Goal: Information Seeking & Learning: Learn about a topic

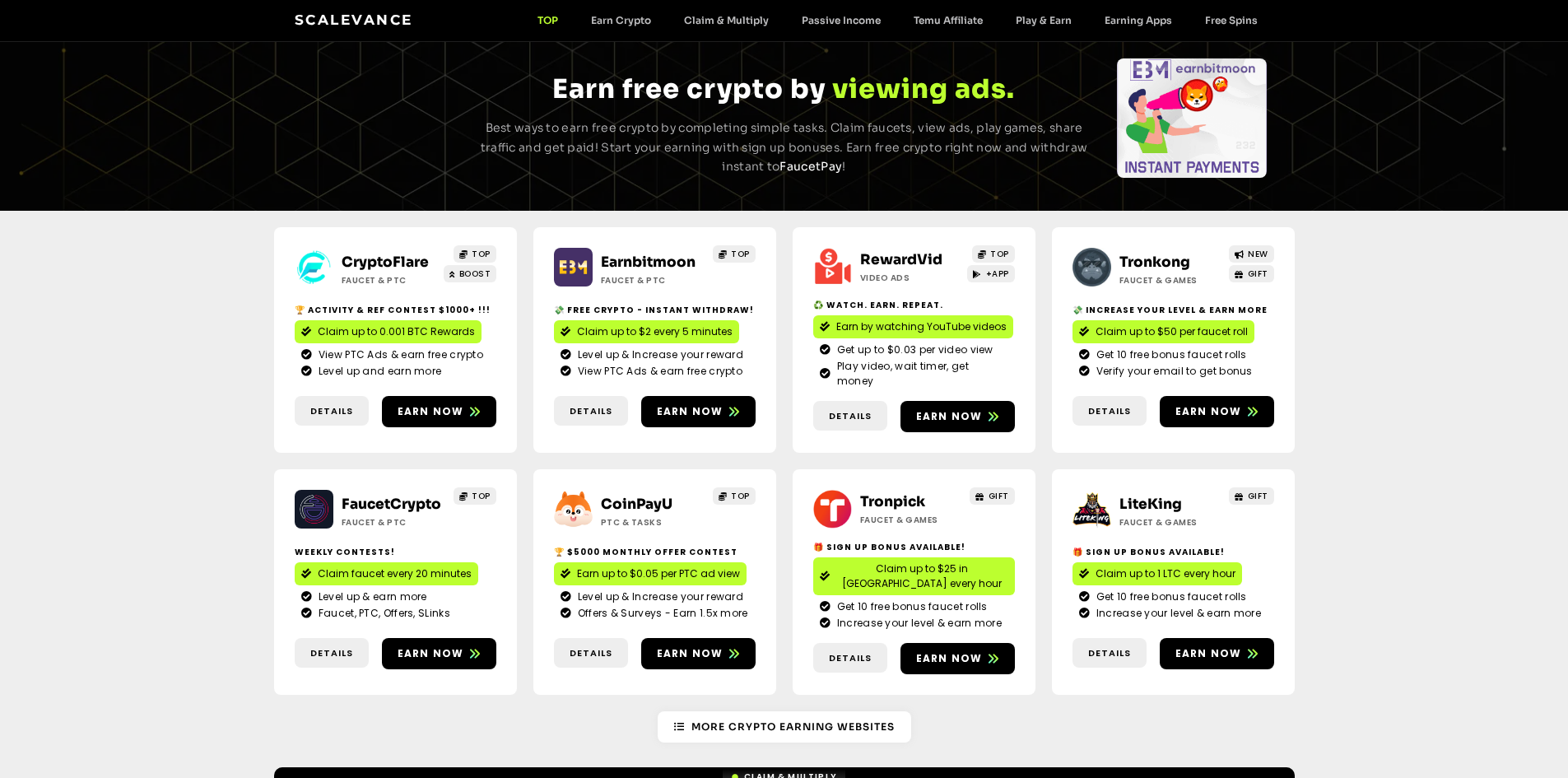
scroll to position [83, 0]
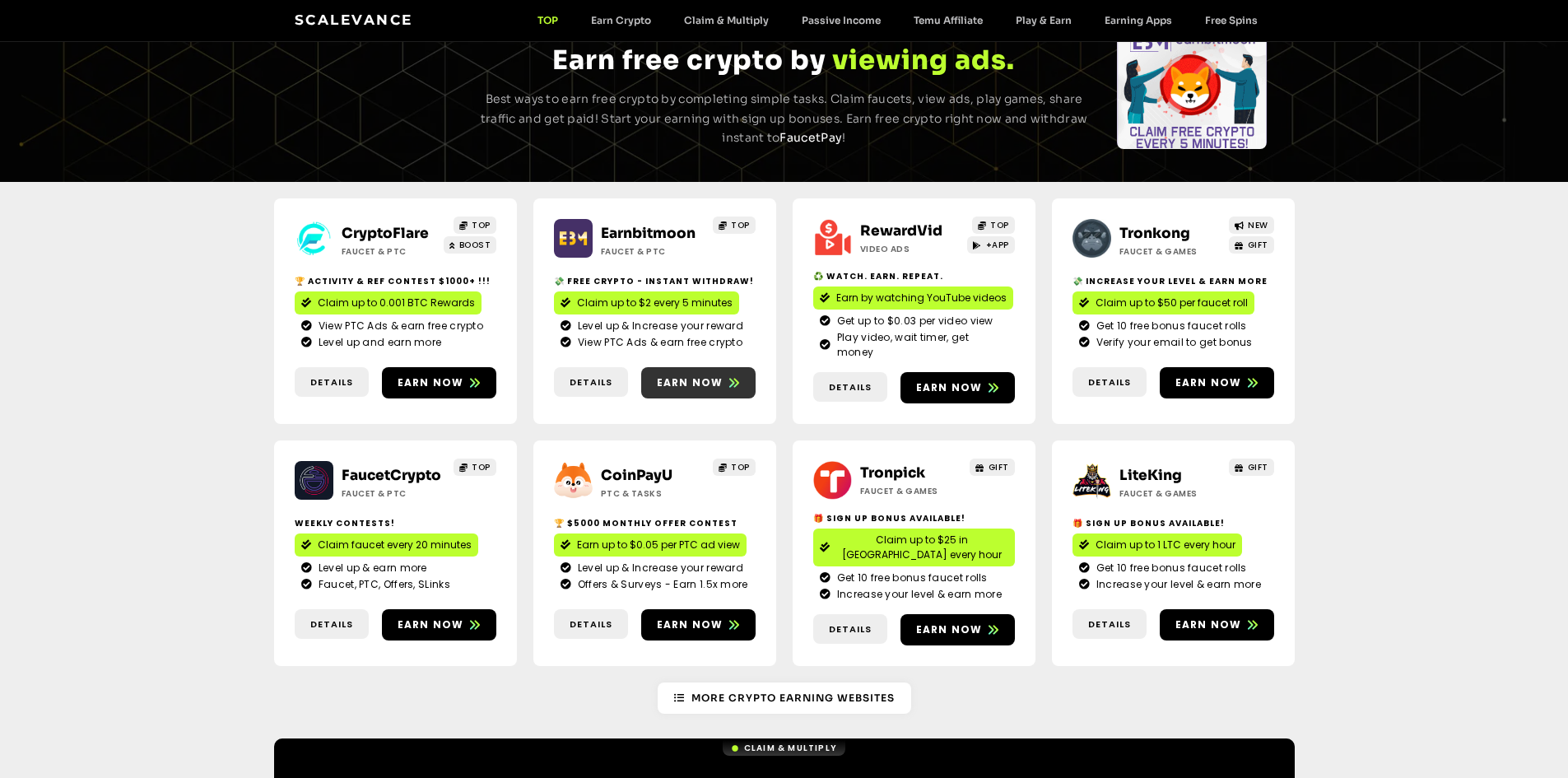
click at [669, 380] on span "Earn now" at bounding box center [691, 383] width 66 height 15
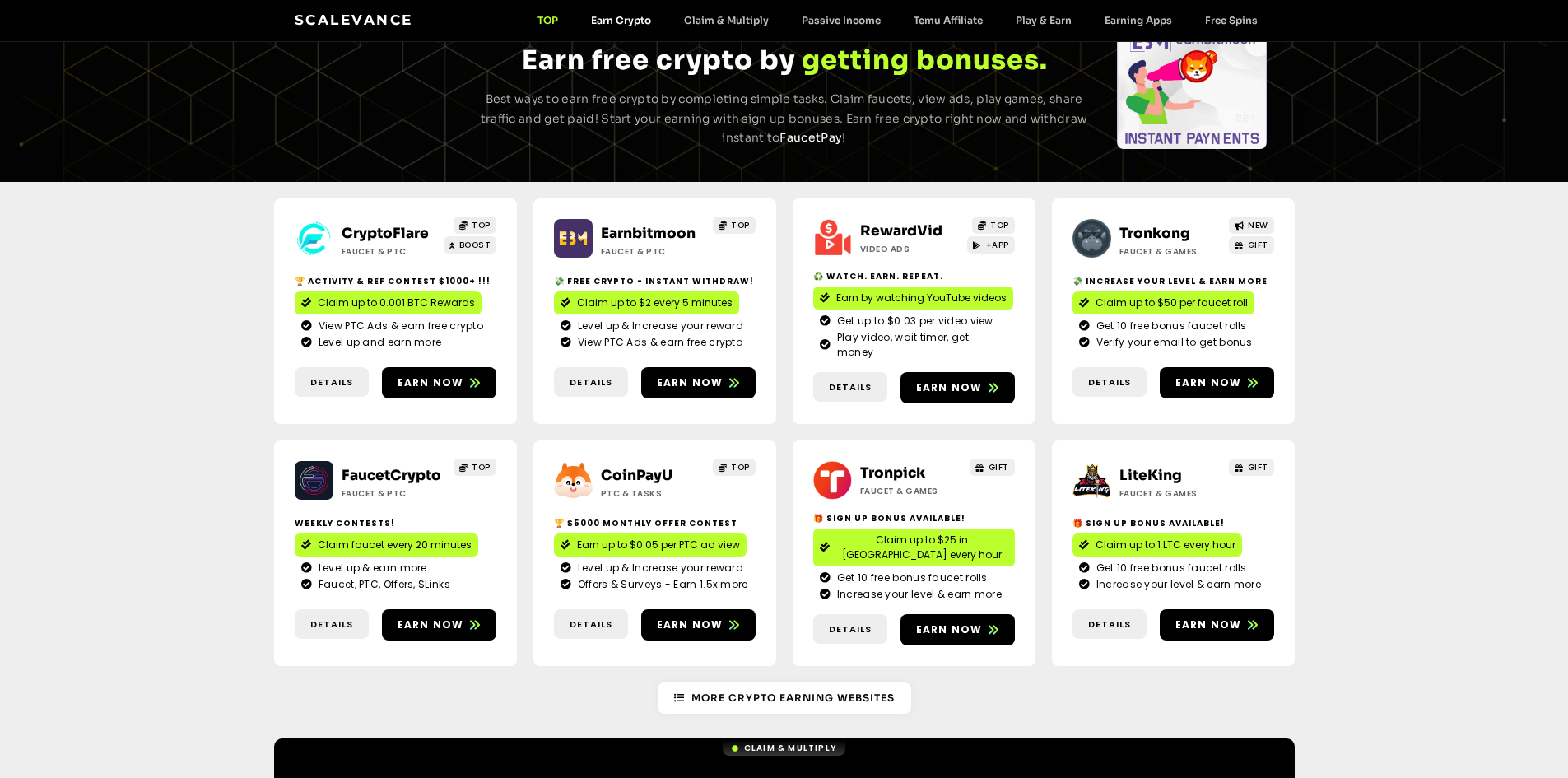
click at [626, 22] on link "Earn Crypto" at bounding box center [621, 20] width 93 height 12
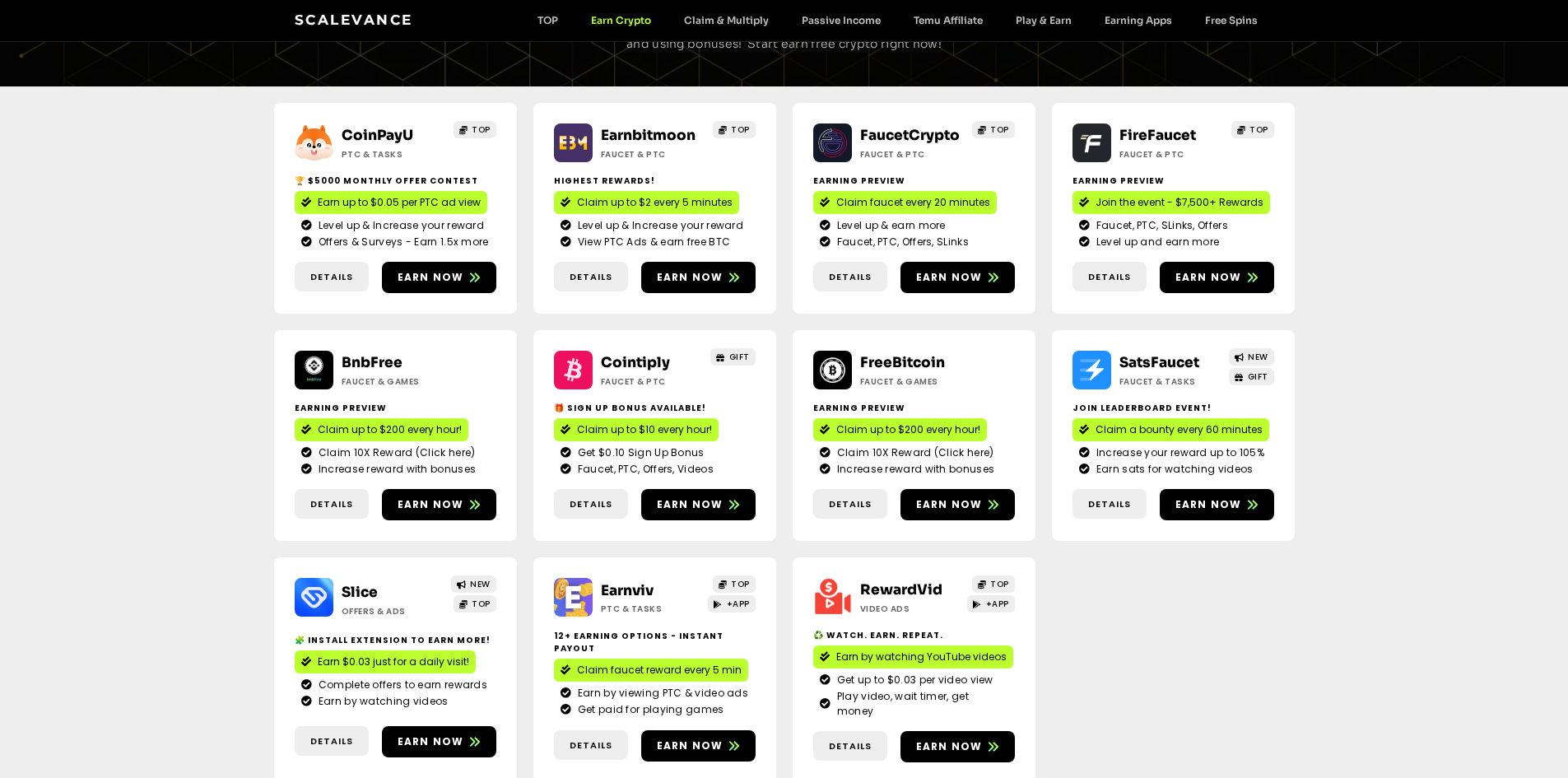
scroll to position [165, 0]
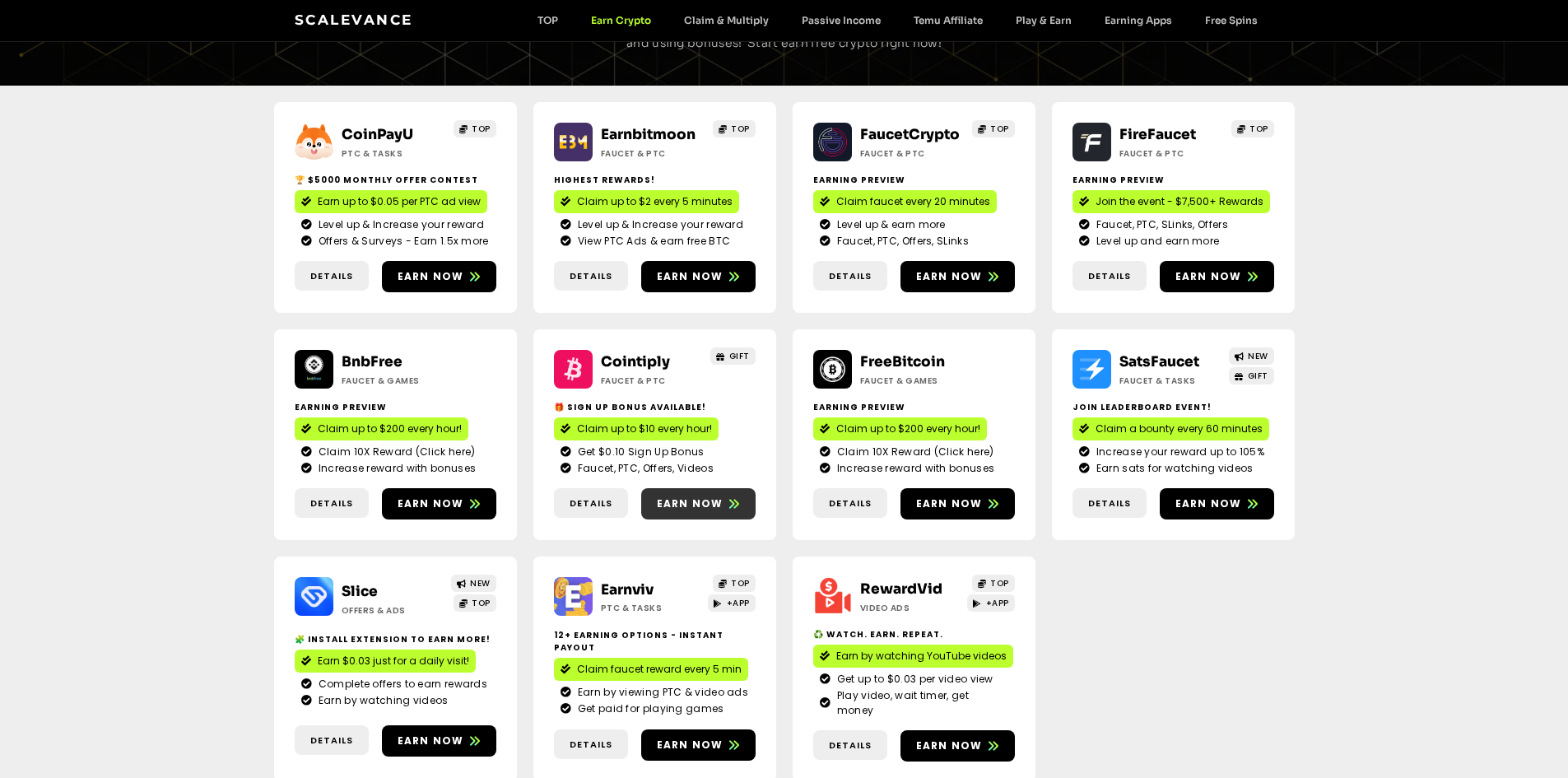
click at [676, 505] on span "Earn now" at bounding box center [691, 504] width 66 height 15
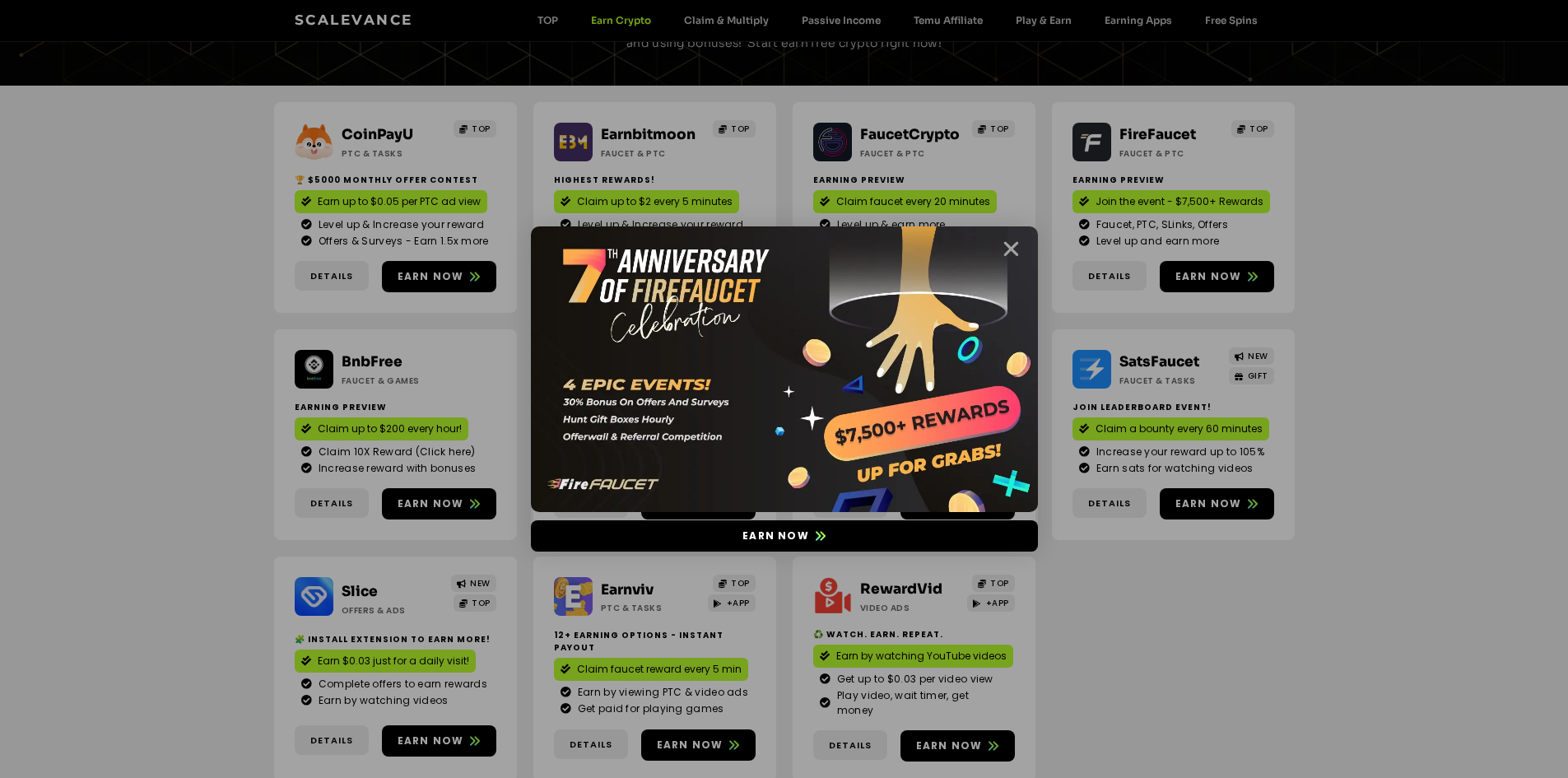
click at [1001, 240] on icon "Close" at bounding box center [1011, 250] width 21 height 21
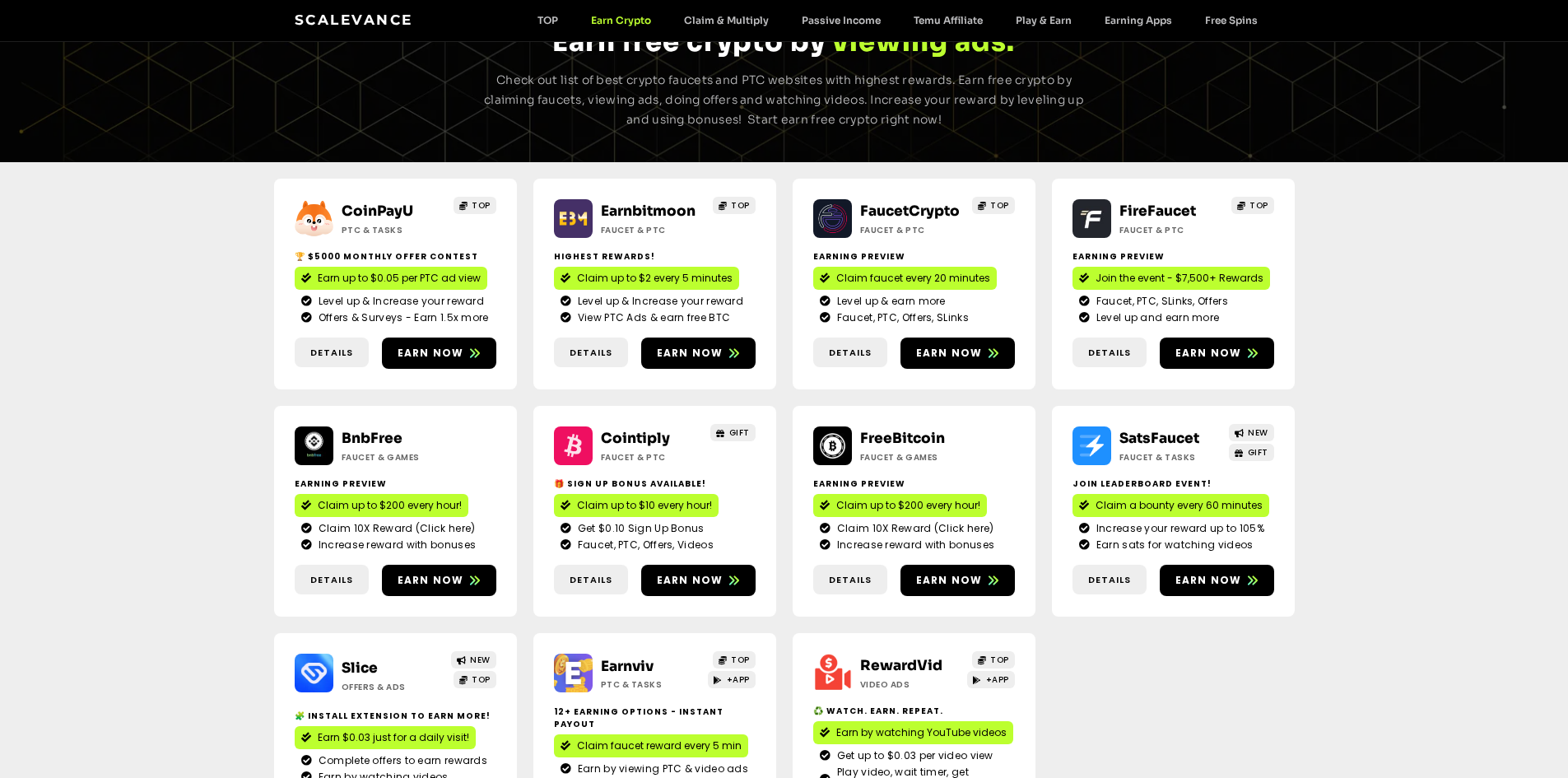
scroll to position [83, 0]
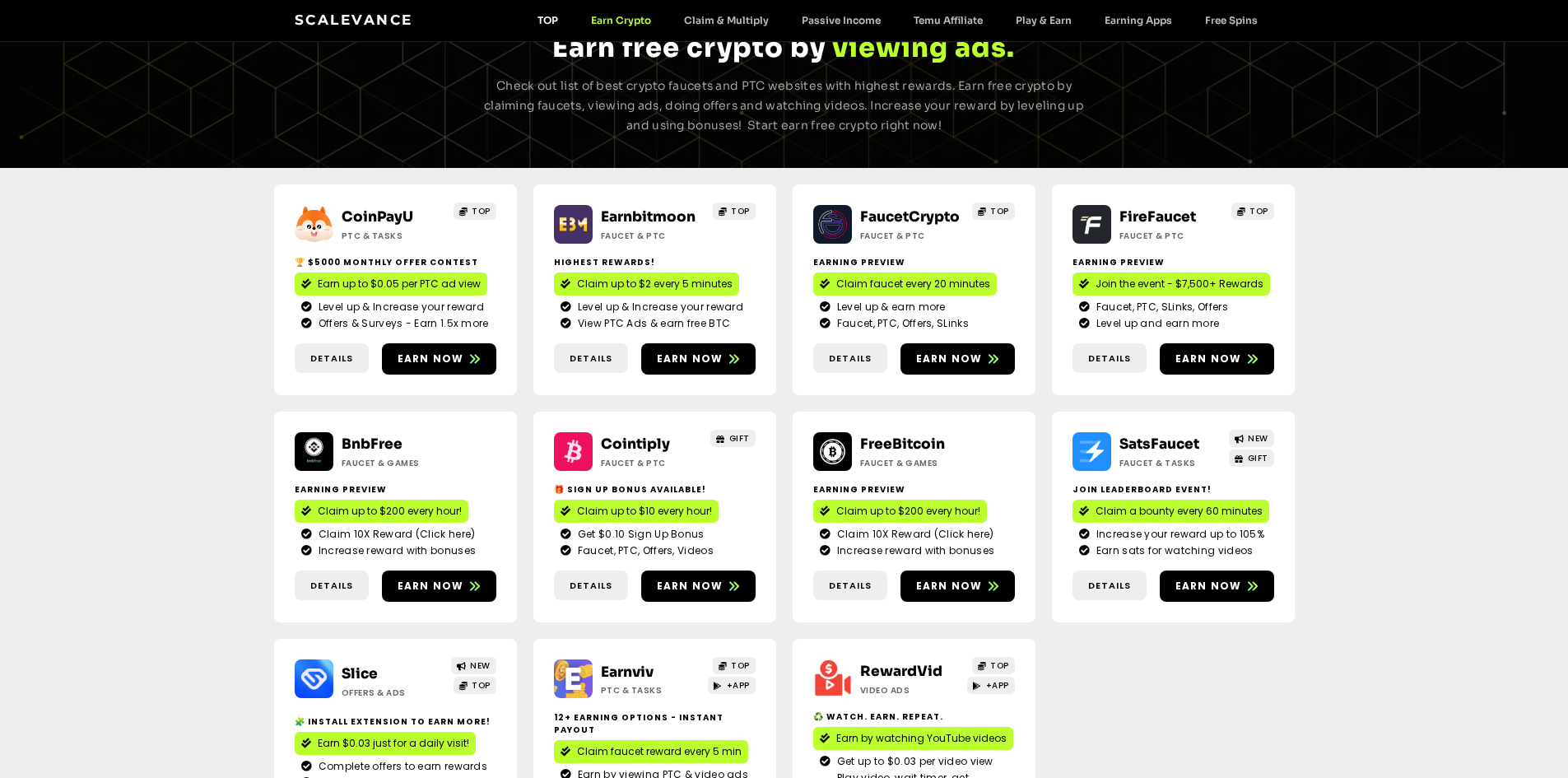
click at [539, 20] on link "TOP" at bounding box center [547, 20] width 53 height 12
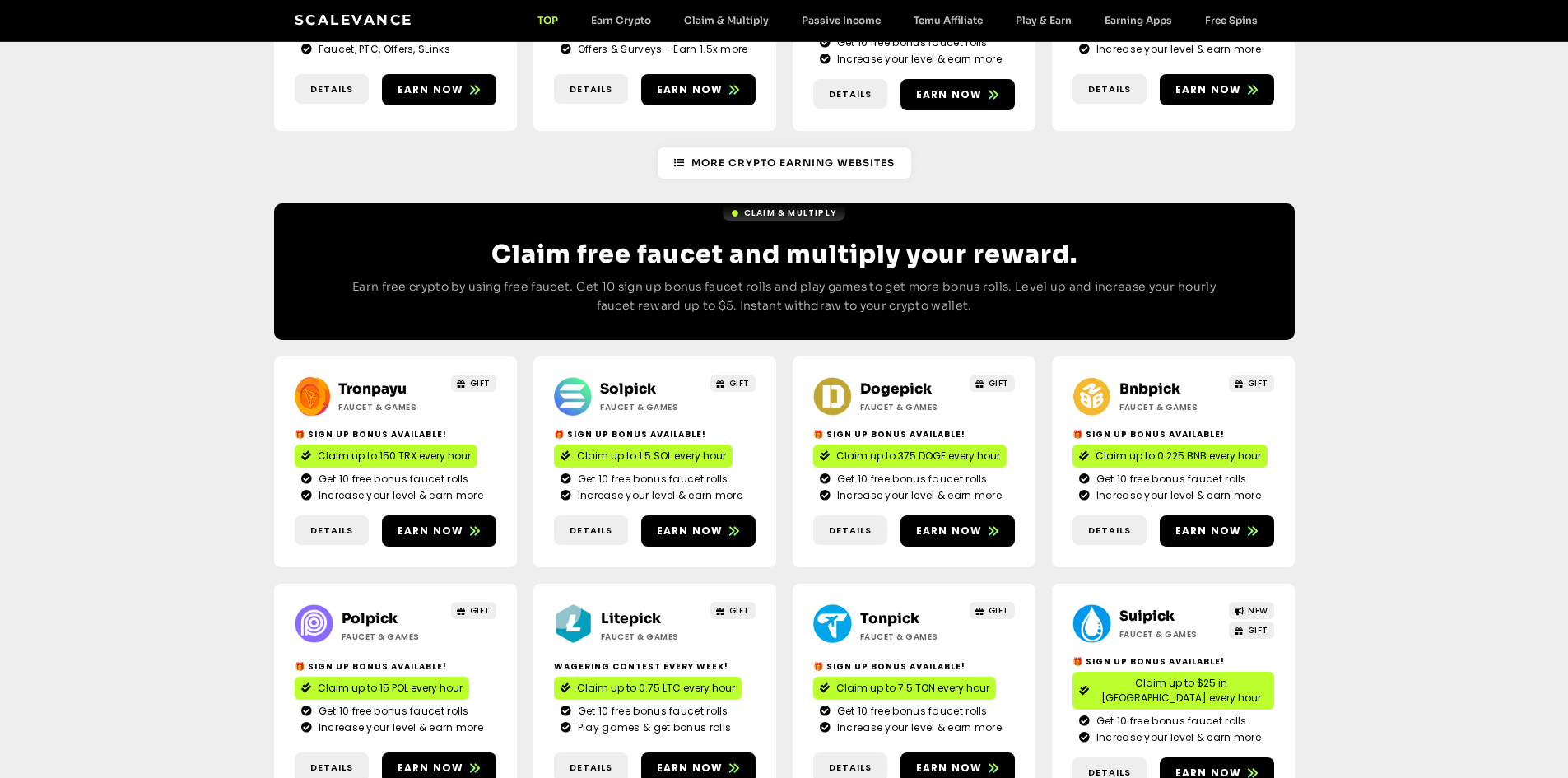
scroll to position [658, 0]
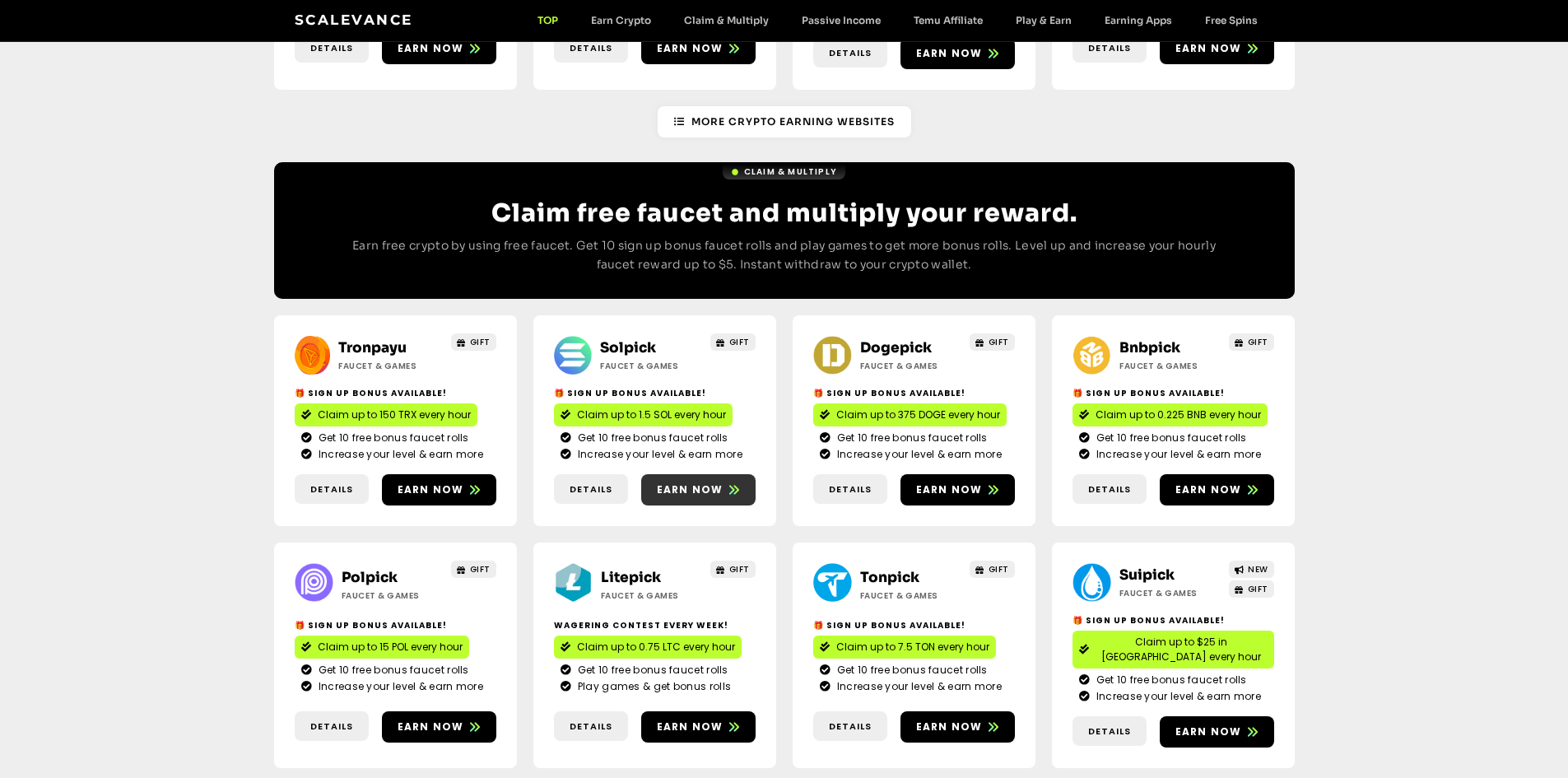
click at [699, 483] on span "Earn now" at bounding box center [691, 491] width 66 height 15
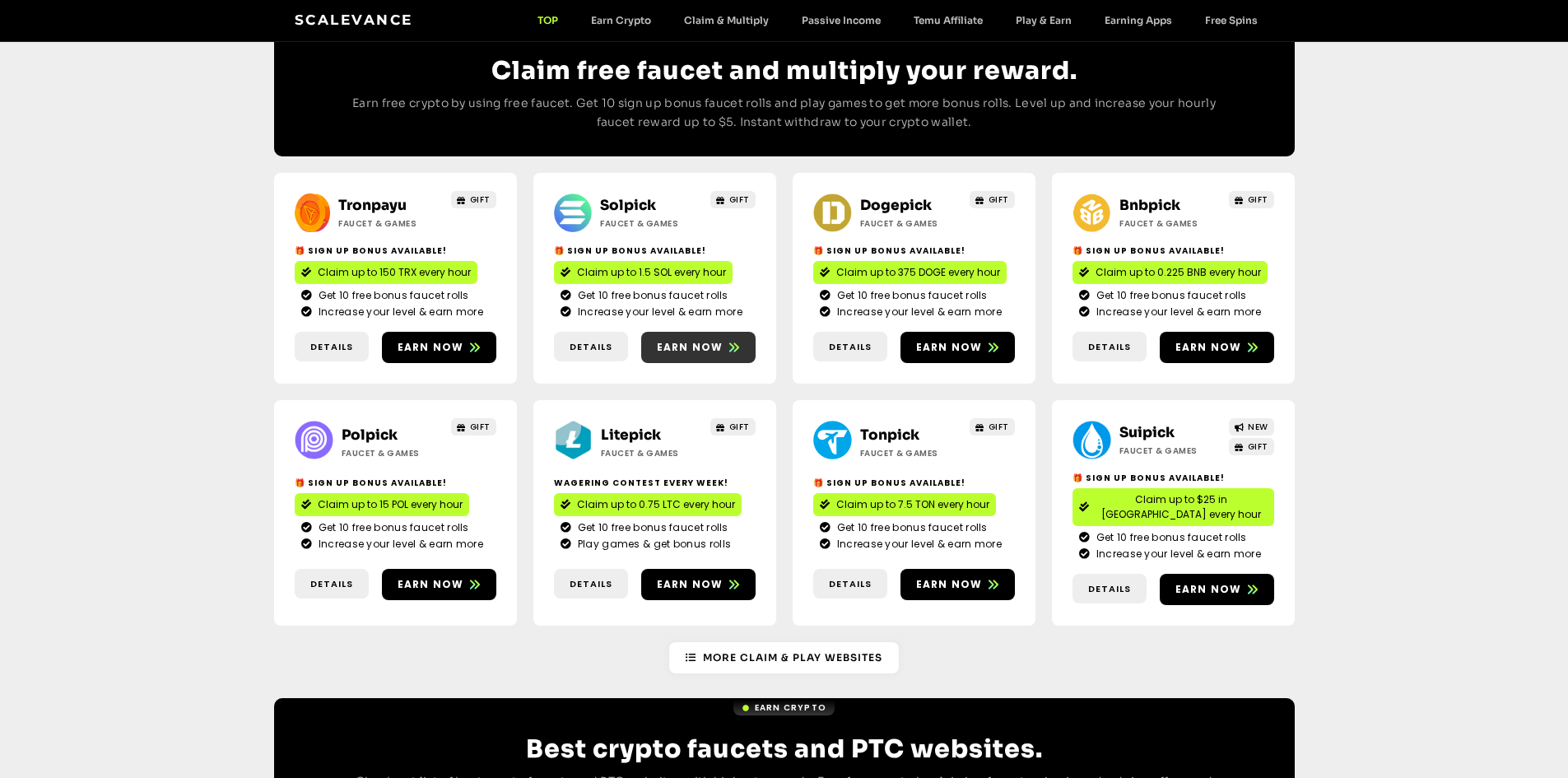
scroll to position [824, 0]
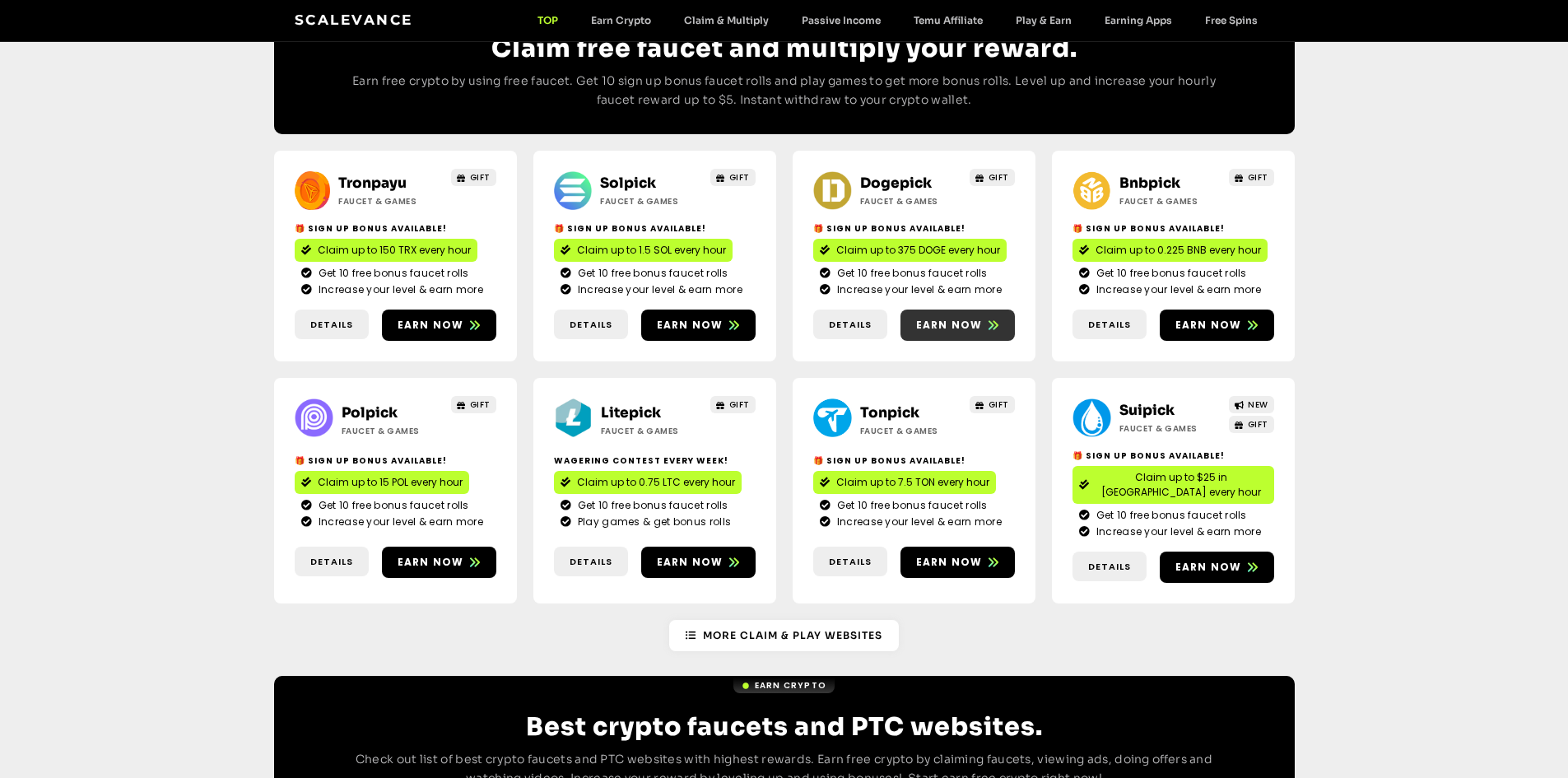
click at [947, 318] on span "Earn now" at bounding box center [950, 325] width 66 height 15
click at [695, 555] on span "Earn now" at bounding box center [691, 563] width 66 height 15
click at [939, 555] on span "Earn now" at bounding box center [950, 563] width 66 height 15
click at [1185, 560] on span "Earn now" at bounding box center [1208, 567] width 66 height 15
click at [432, 555] on span "Earn now" at bounding box center [431, 563] width 66 height 15
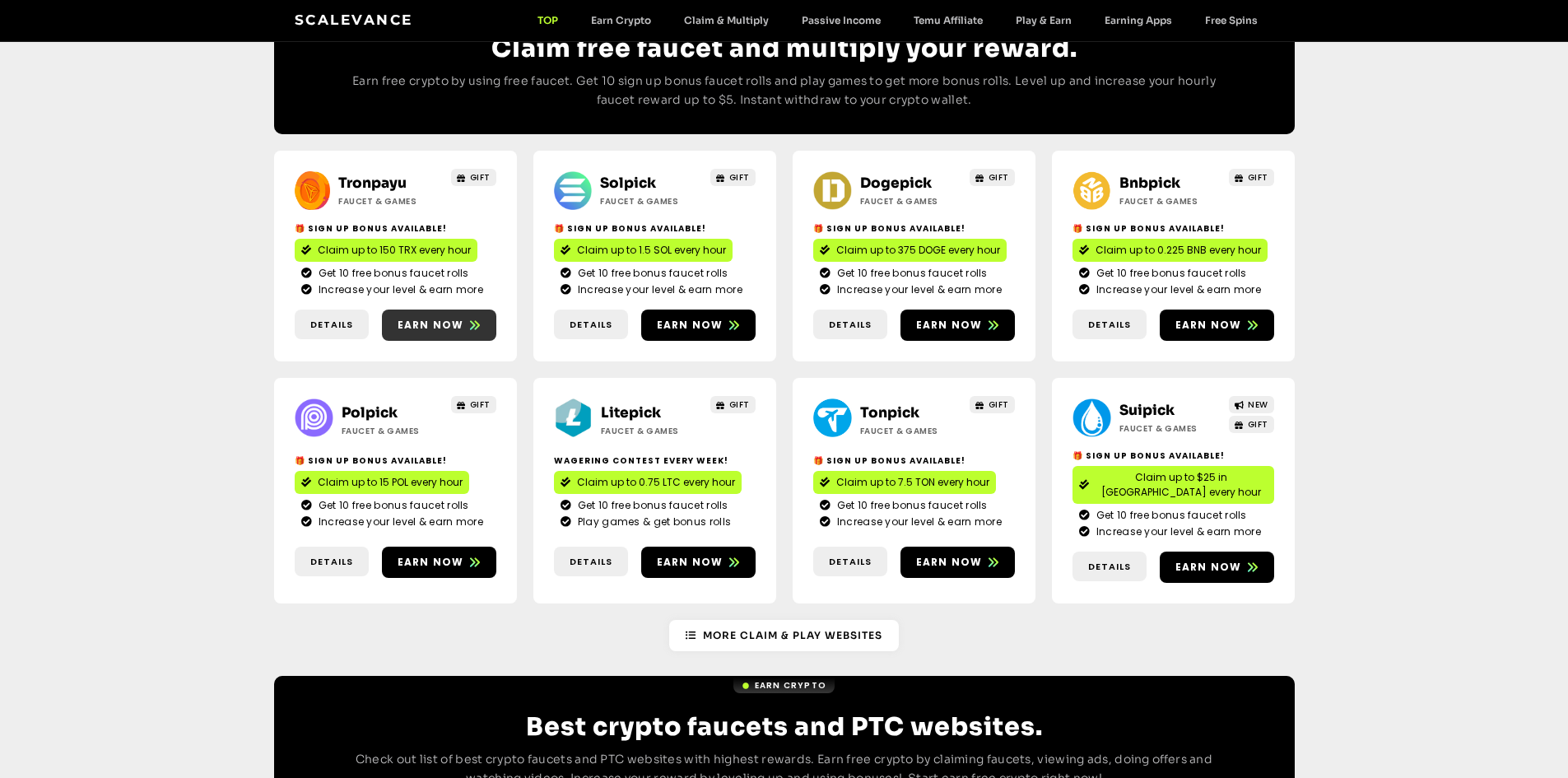
click at [445, 309] on link "Earn now" at bounding box center [439, 324] width 115 height 31
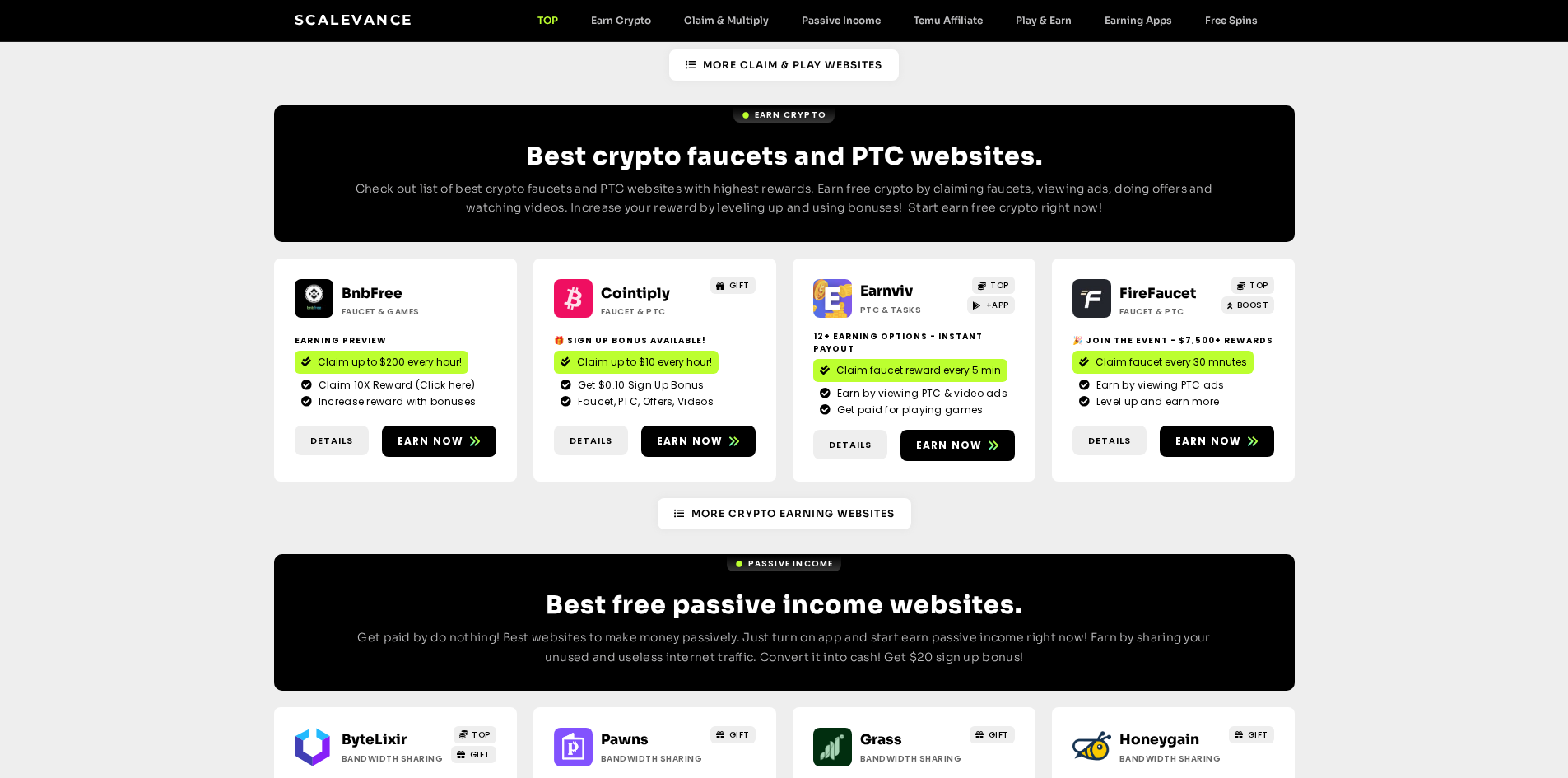
scroll to position [1391, 0]
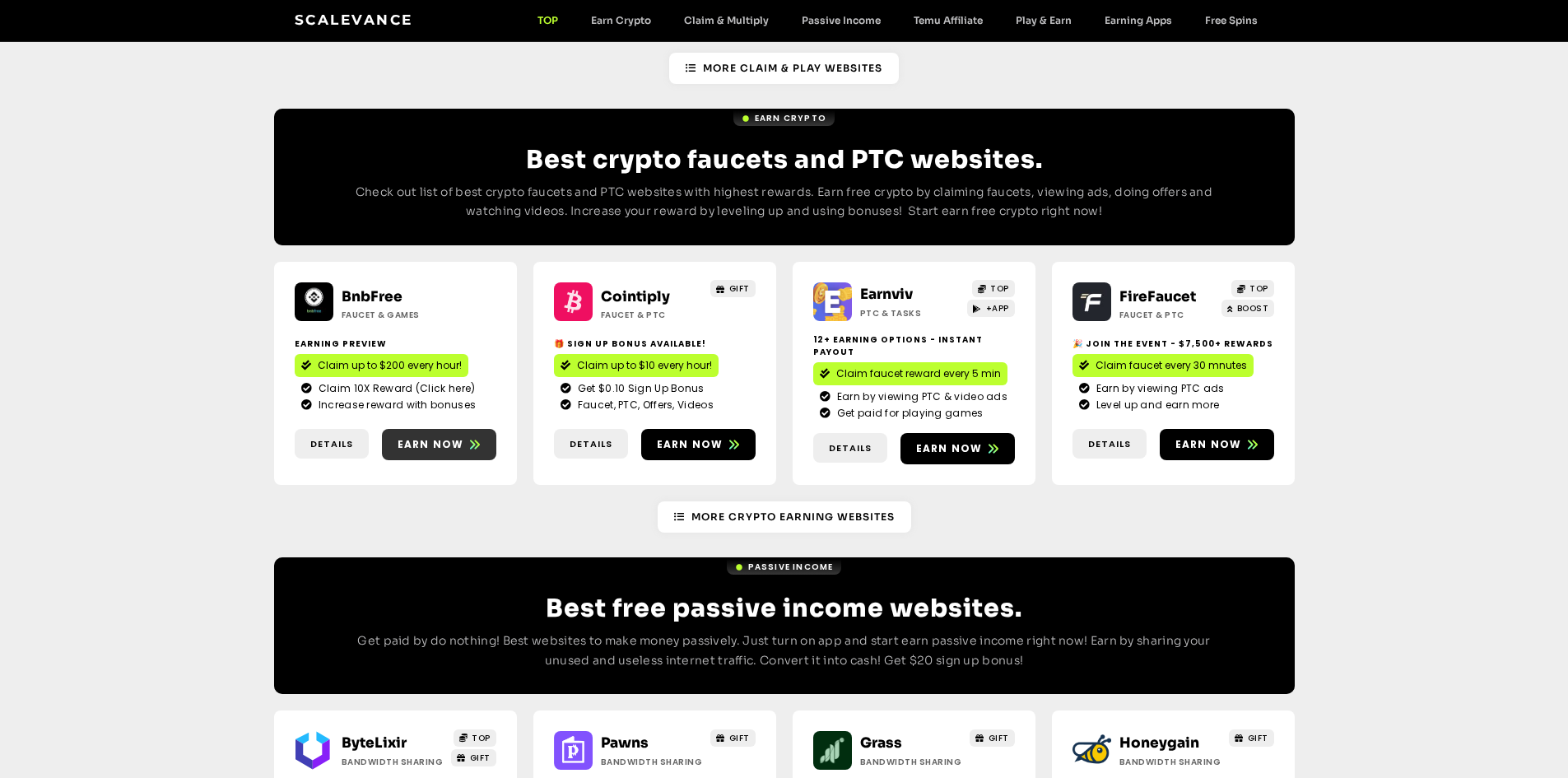
click at [415, 437] on span "Earn now" at bounding box center [431, 445] width 66 height 15
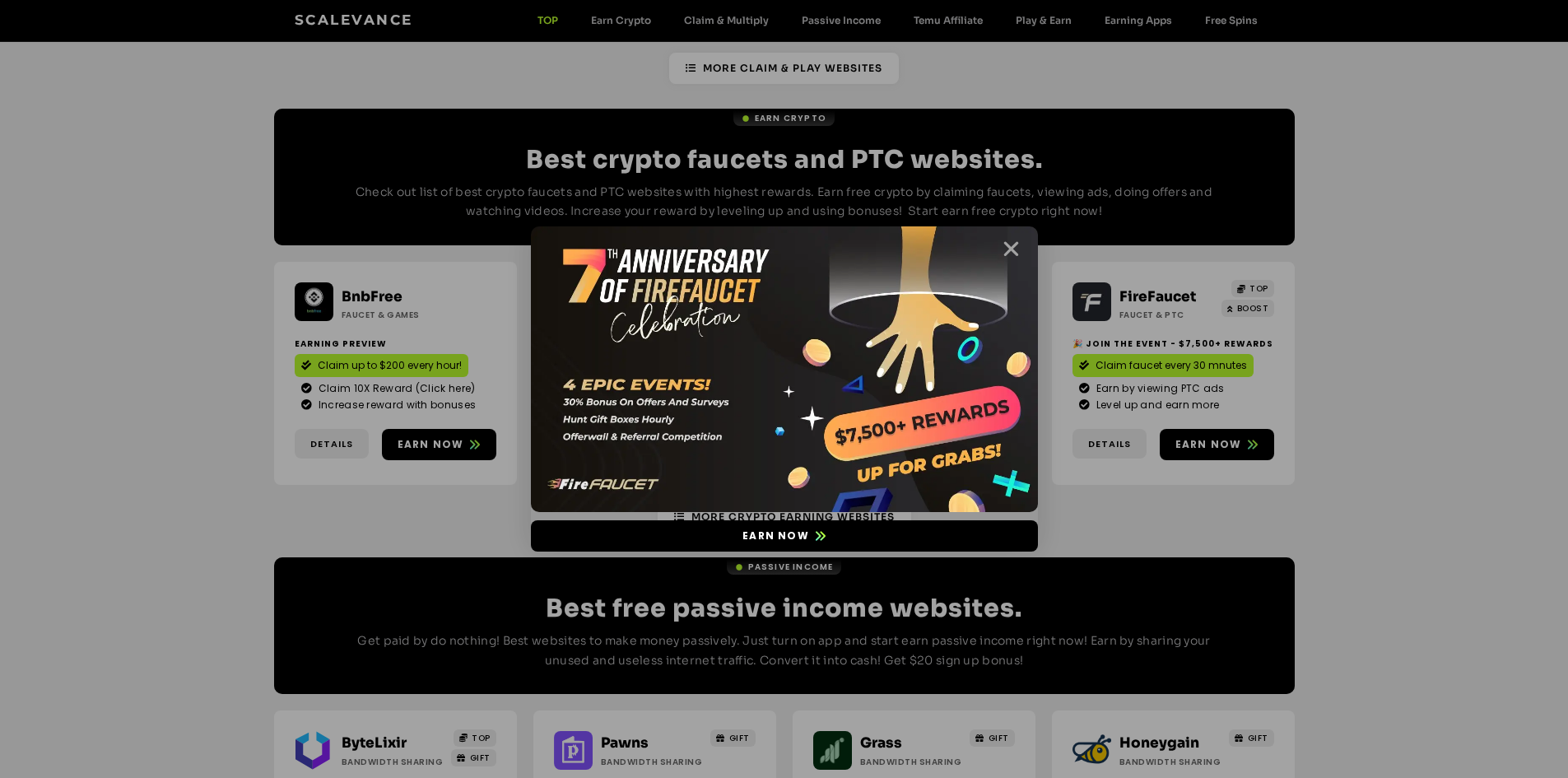
click at [1014, 247] on icon "Close" at bounding box center [1011, 250] width 21 height 21
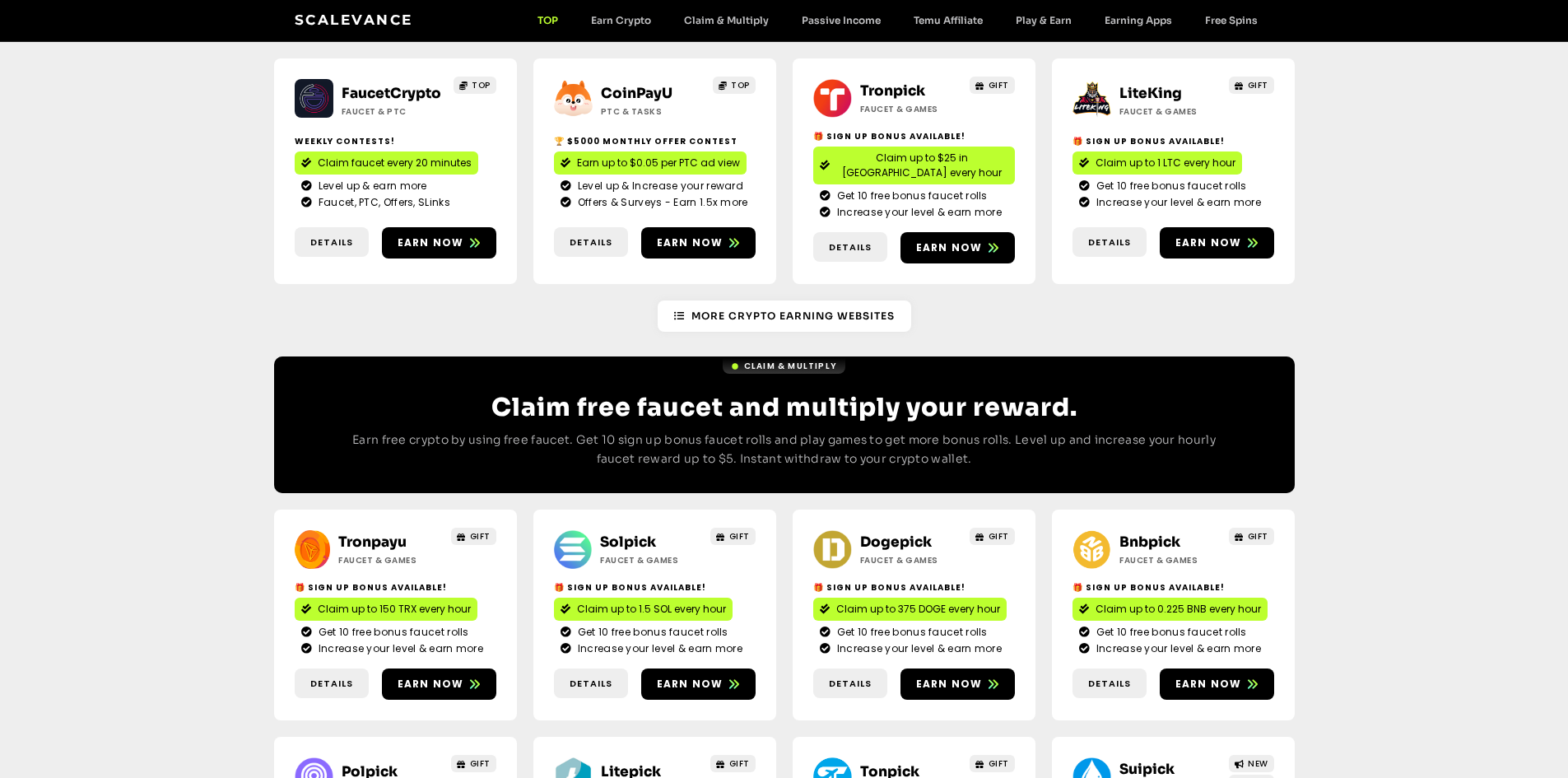
scroll to position [321, 0]
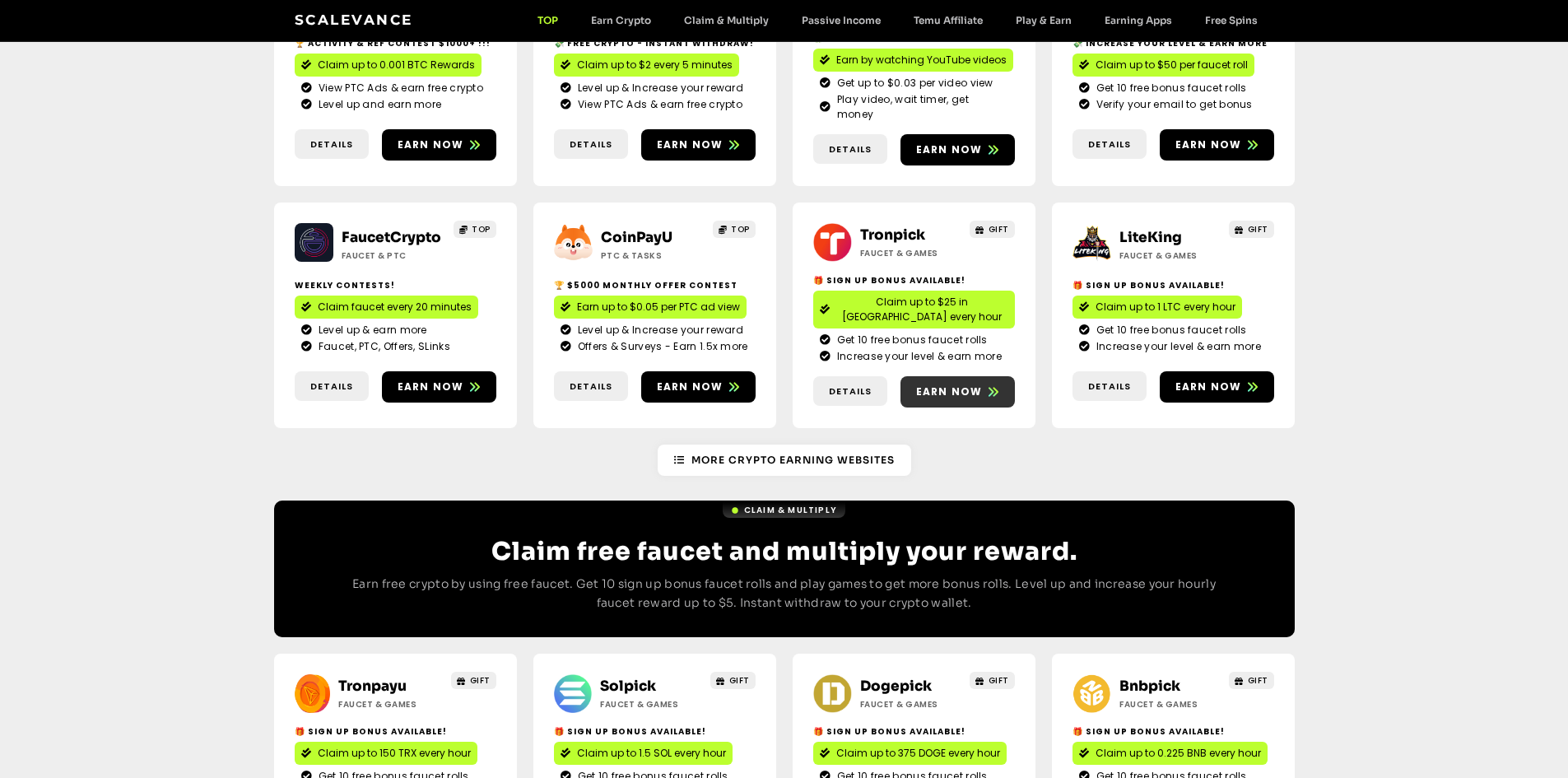
click at [939, 377] on link "Earn now" at bounding box center [957, 392] width 115 height 31
click at [1202, 380] on span "Earn now" at bounding box center [1208, 387] width 66 height 15
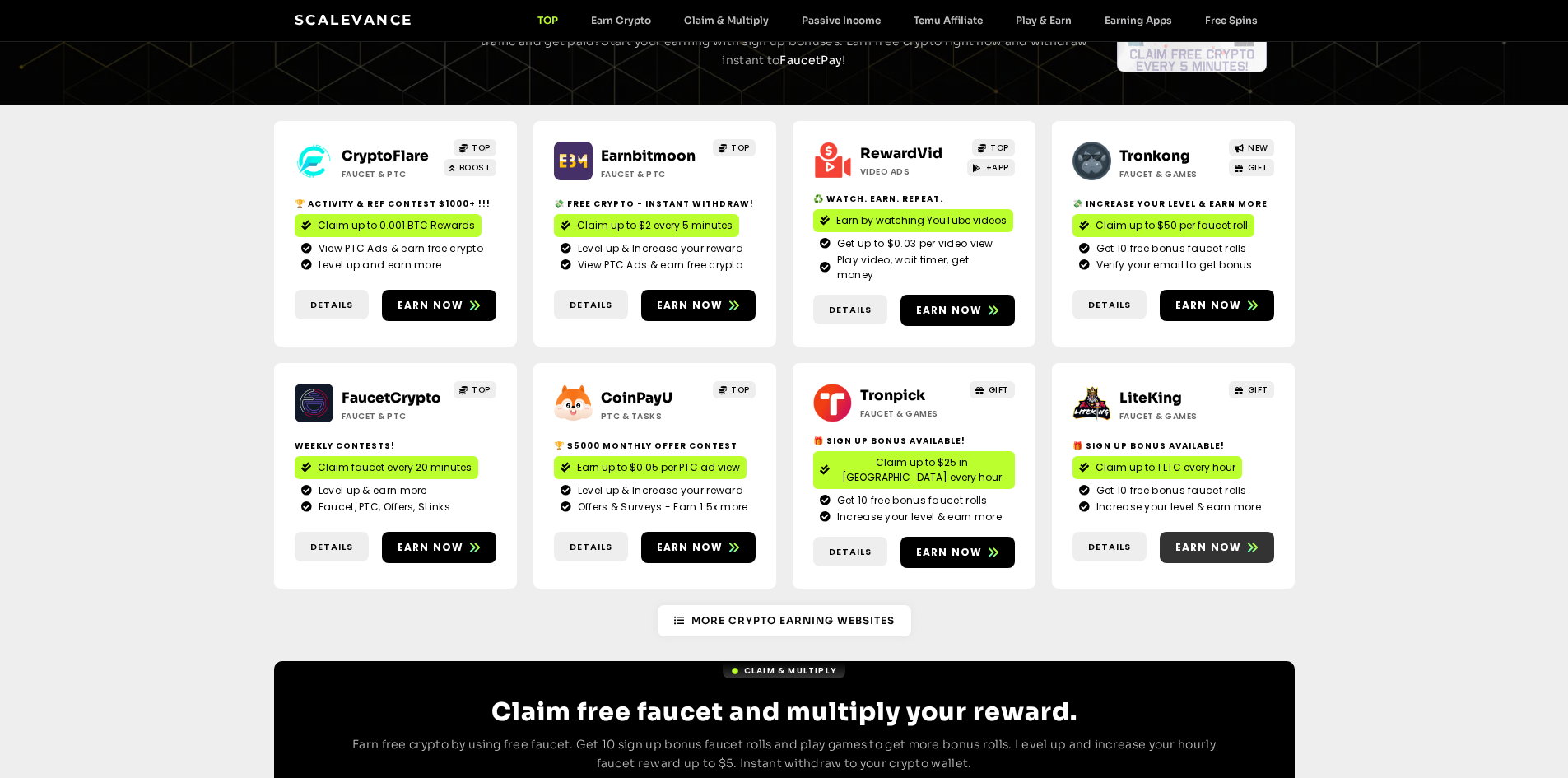
scroll to position [156, 0]
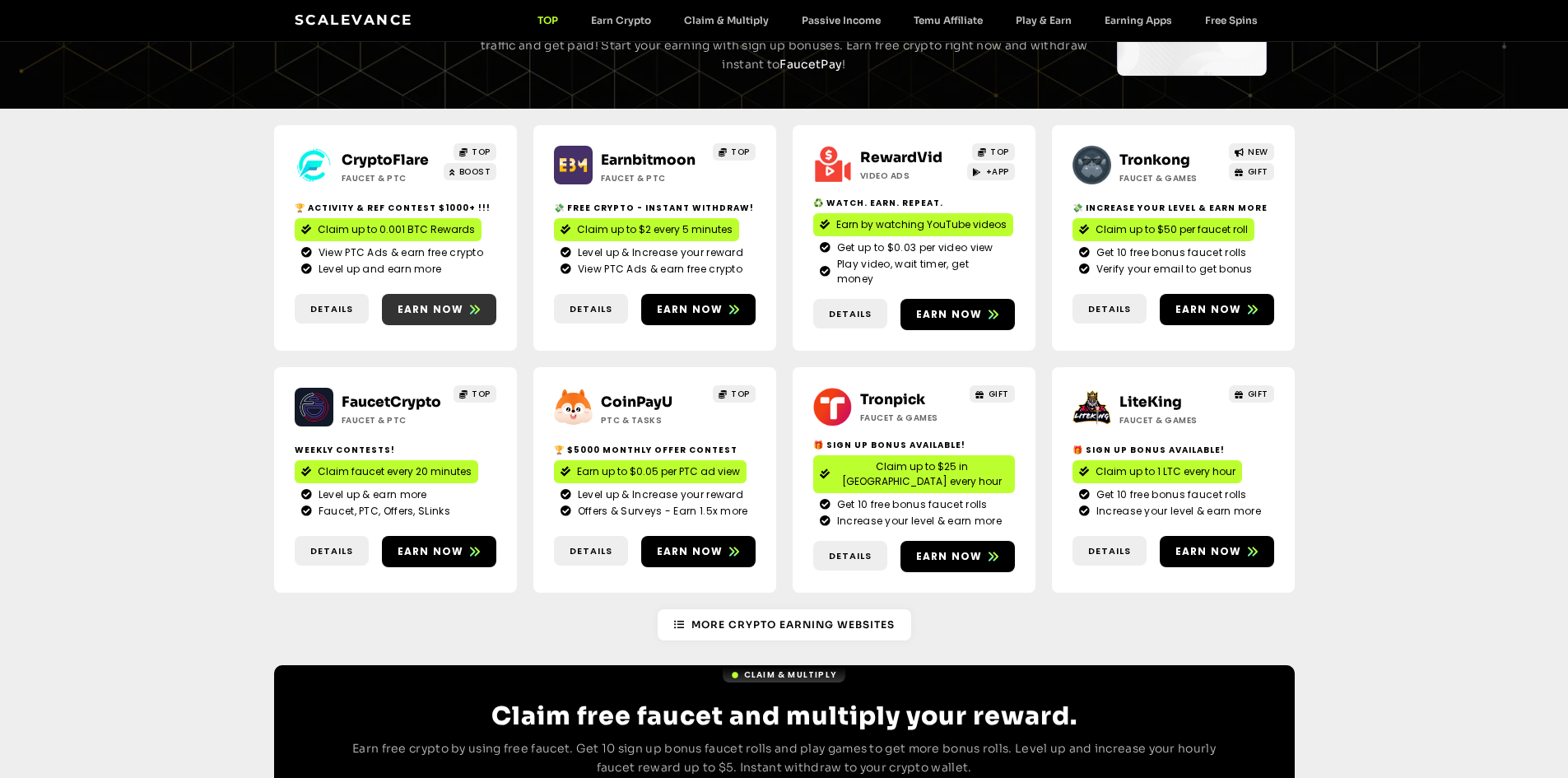
click at [438, 303] on span "Earn now" at bounding box center [431, 310] width 66 height 15
